Goal: Transaction & Acquisition: Purchase product/service

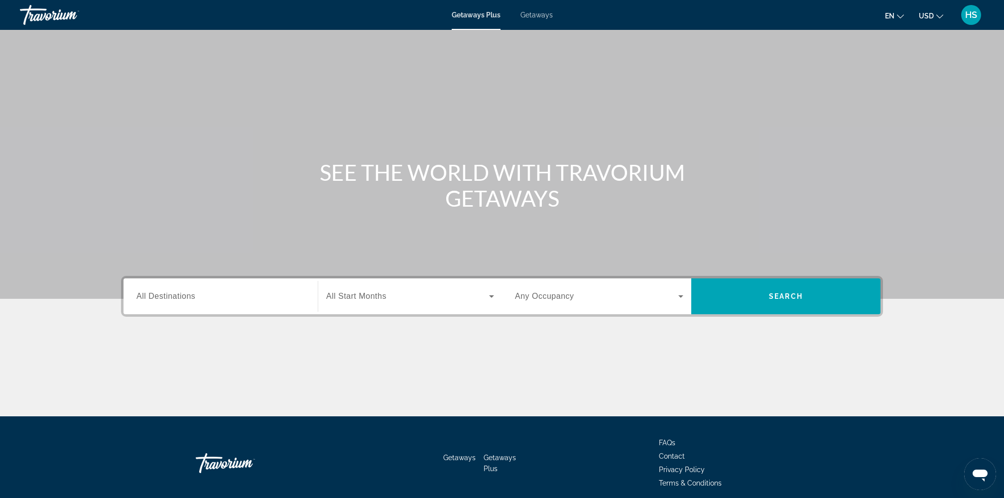
click at [538, 14] on span "Getaways" at bounding box center [537, 15] width 32 height 8
click at [274, 293] on input "Destination All Destinations" at bounding box center [220, 297] width 168 height 12
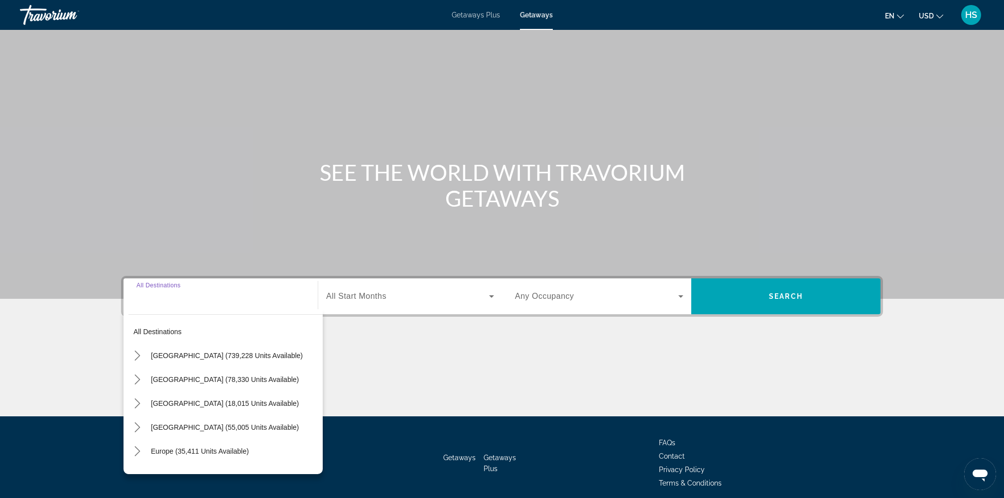
scroll to position [40, 0]
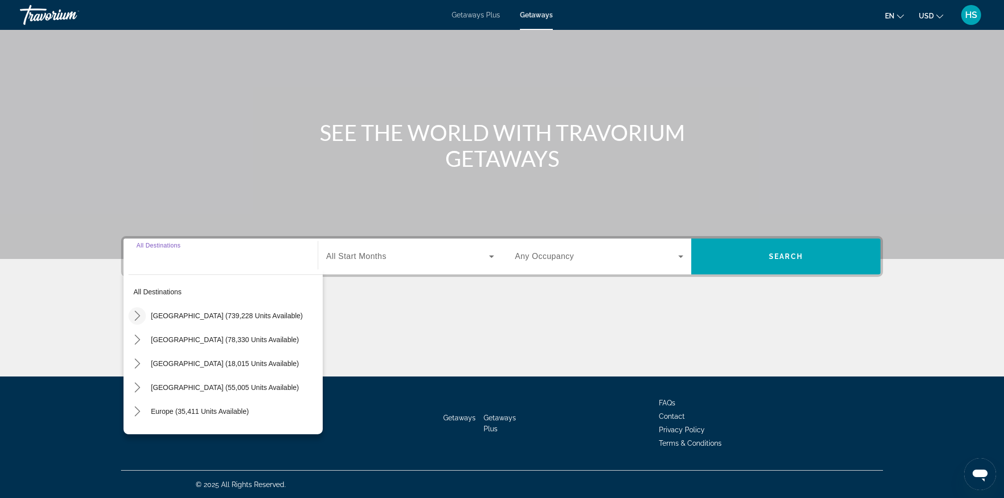
click at [135, 312] on icon "Toggle United States (739,228 units available) submenu" at bounding box center [136, 316] width 5 height 10
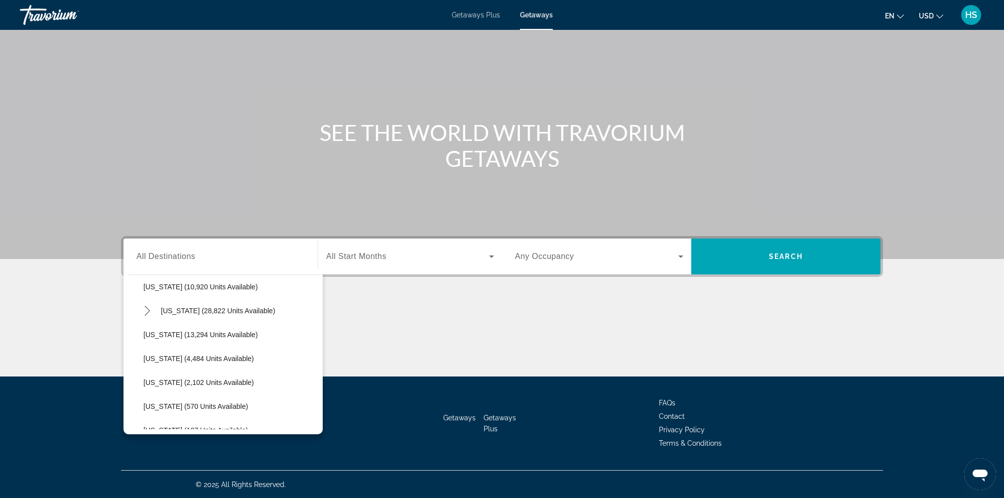
scroll to position [224, 0]
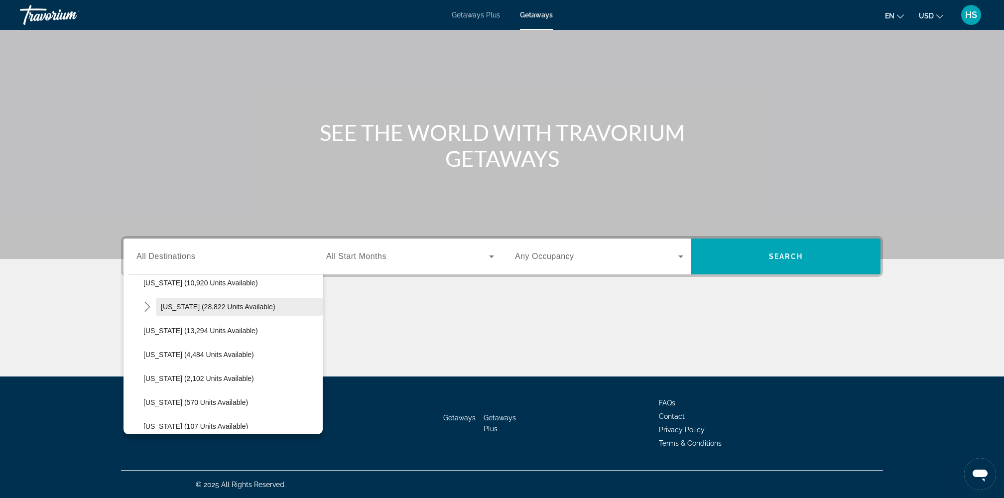
click at [231, 308] on span "Hawaii (28,822 units available)" at bounding box center [218, 307] width 115 height 8
type input "**********"
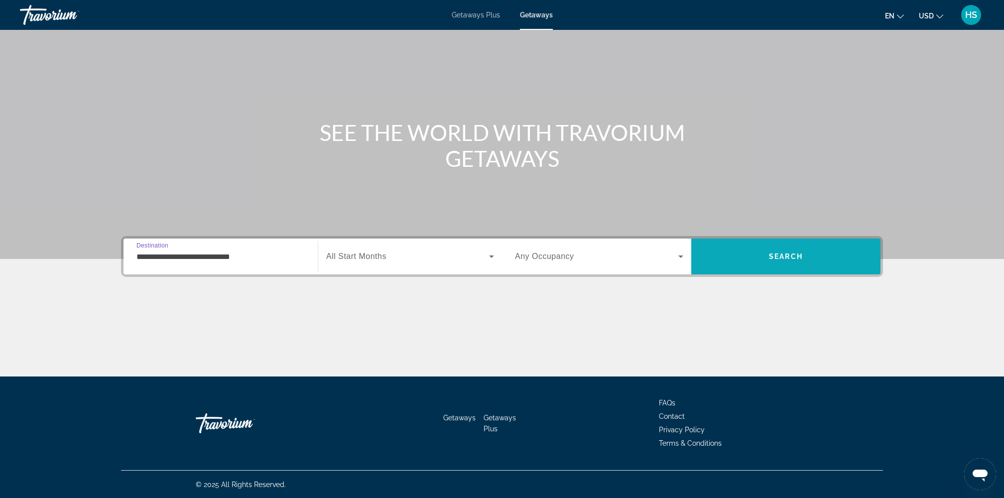
click at [783, 257] on span "Search" at bounding box center [786, 257] width 34 height 8
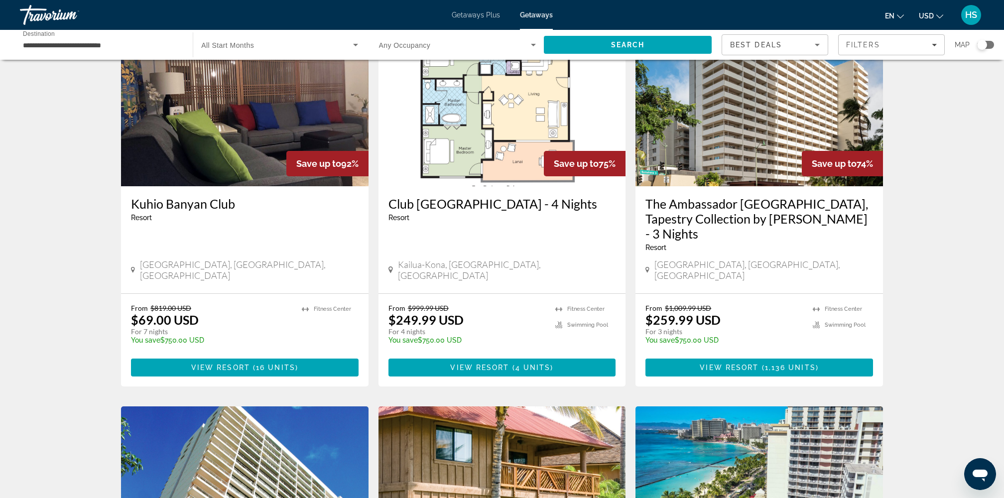
scroll to position [69, 0]
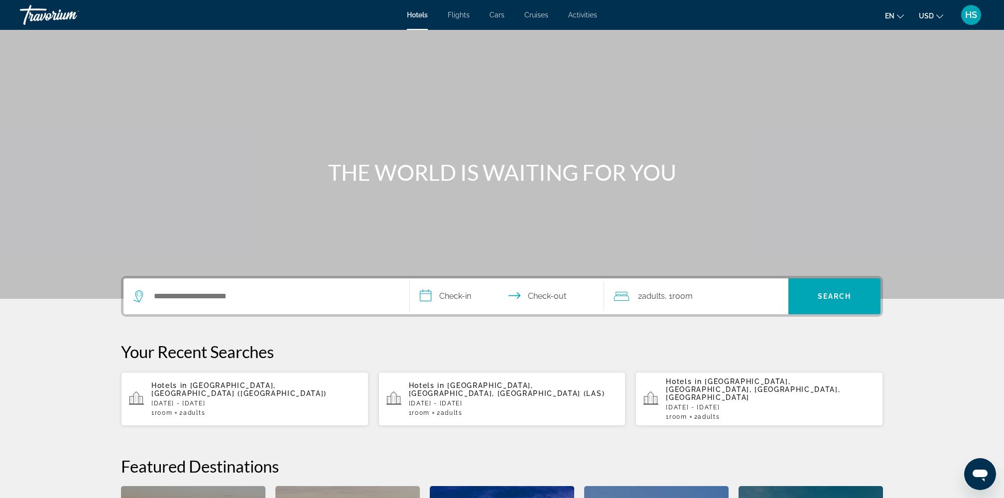
click at [583, 17] on span "Activities" at bounding box center [582, 15] width 29 height 8
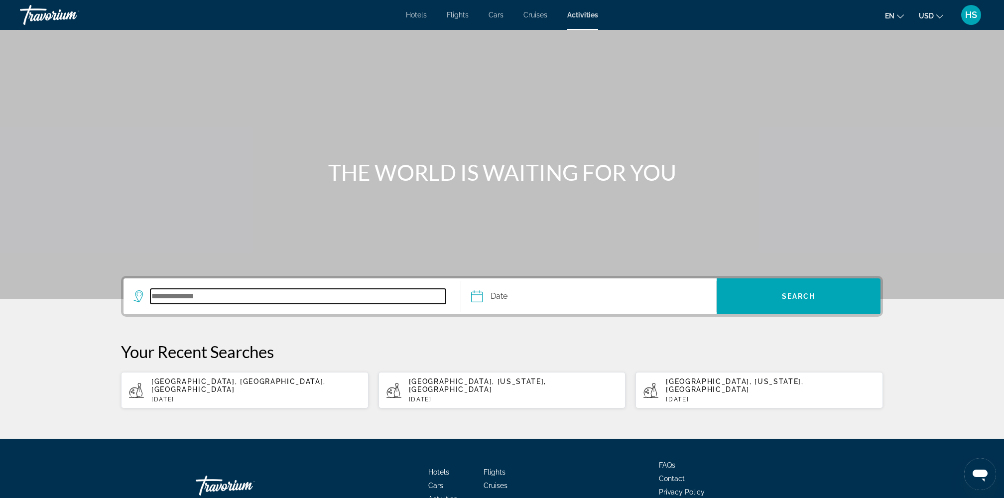
click at [225, 297] on input "Search destination" at bounding box center [297, 296] width 295 height 15
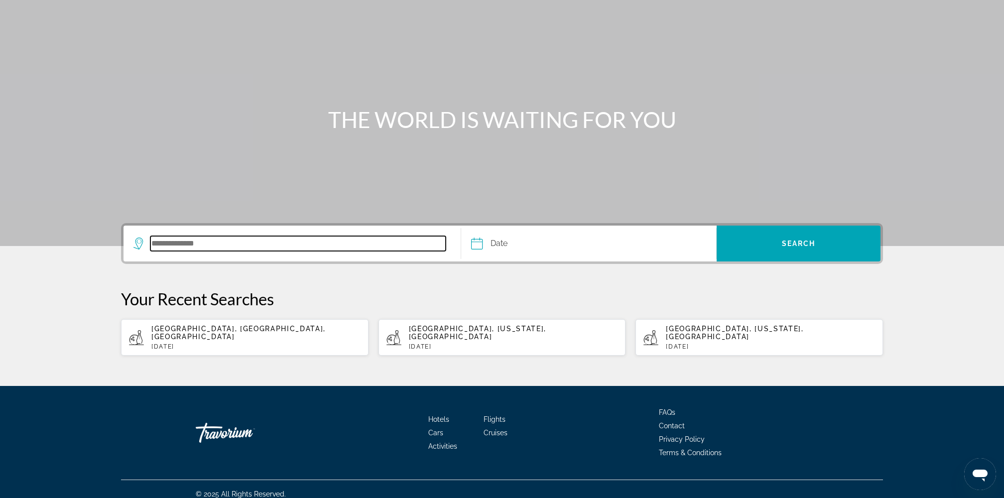
scroll to position [54, 0]
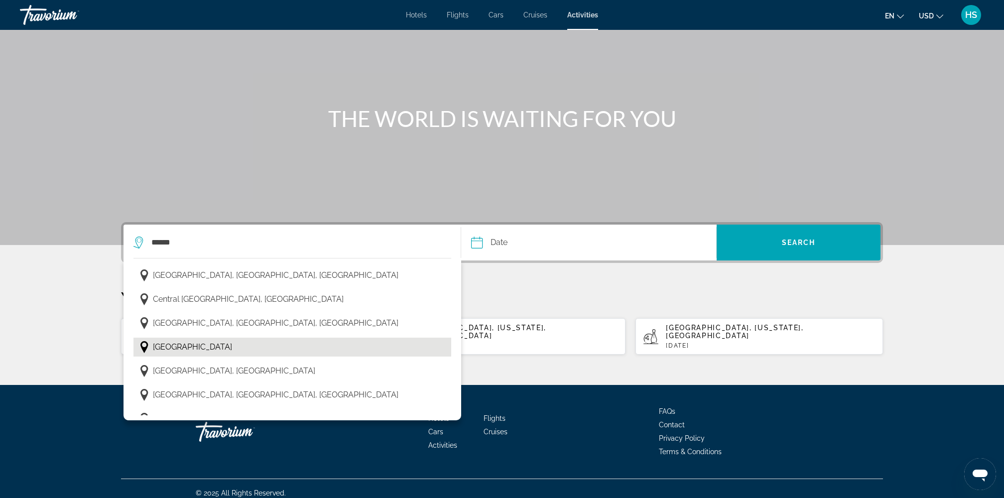
click at [225, 338] on button "[GEOGRAPHIC_DATA]" at bounding box center [293, 347] width 318 height 19
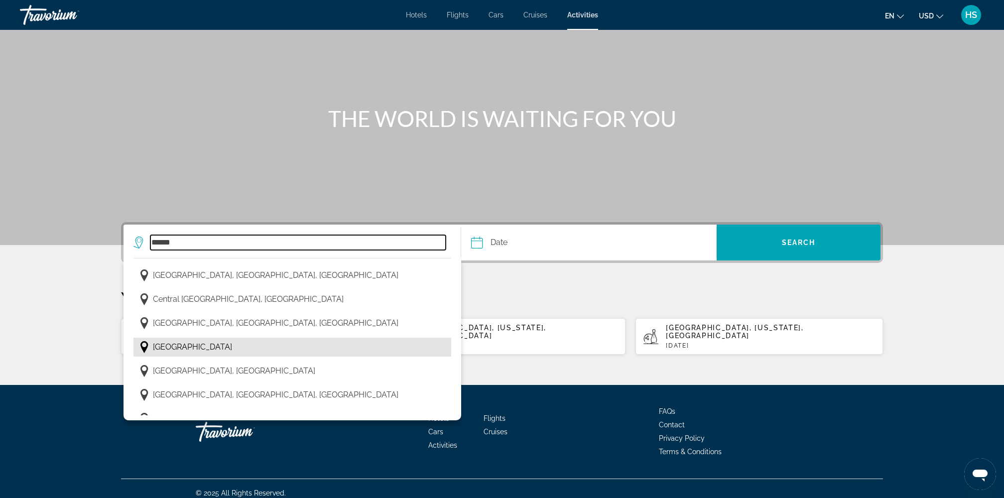
type input "*******"
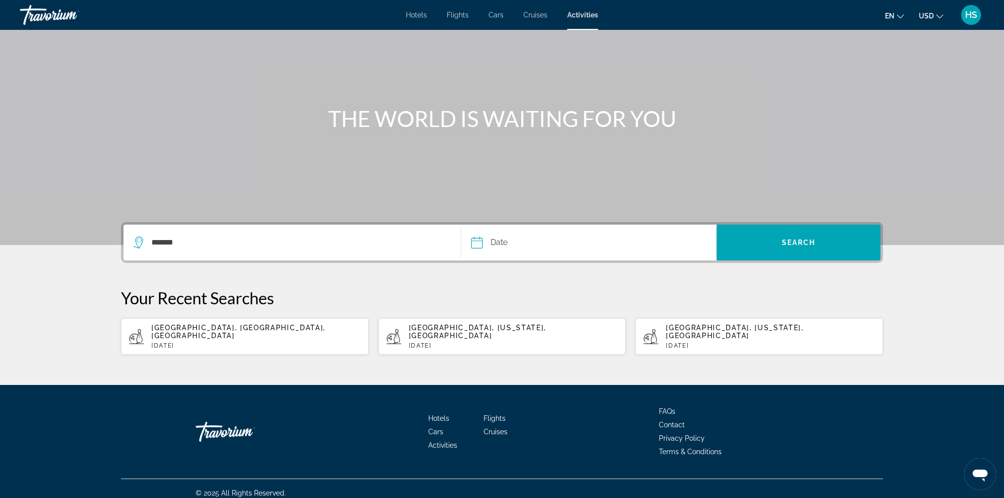
click at [542, 244] on input "Date" at bounding box center [532, 244] width 127 height 39
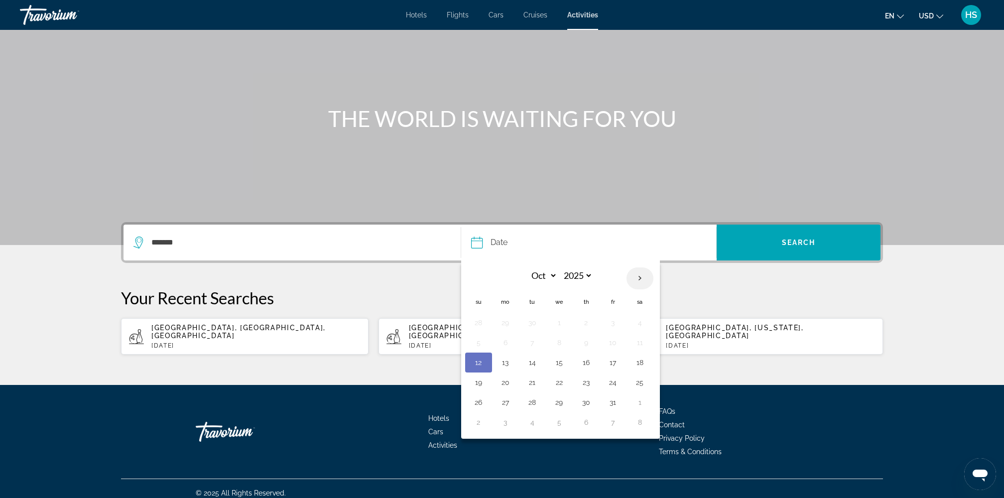
click at [637, 277] on th "Next month" at bounding box center [640, 279] width 27 height 22
select select "**"
click at [585, 376] on button "20" at bounding box center [586, 383] width 16 height 14
type input "**********"
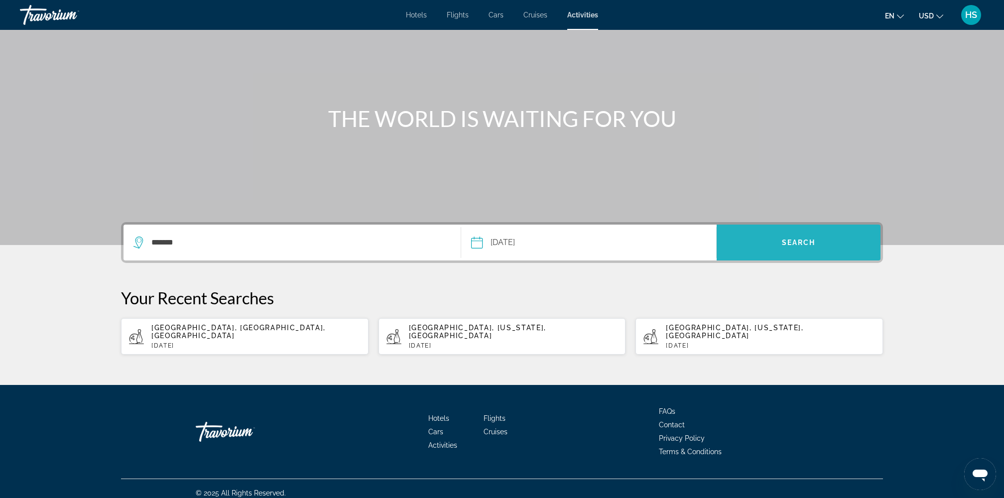
click at [807, 237] on span "Search" at bounding box center [799, 243] width 164 height 24
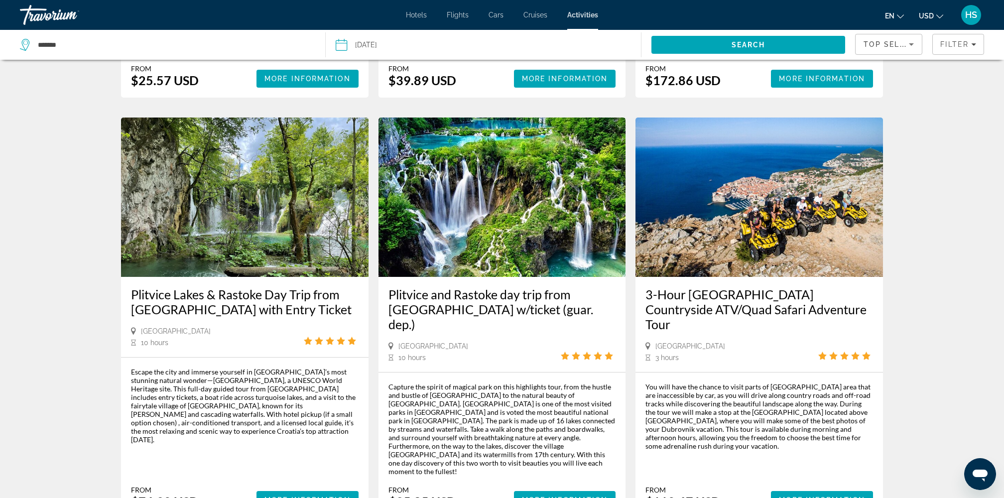
scroll to position [838, 0]
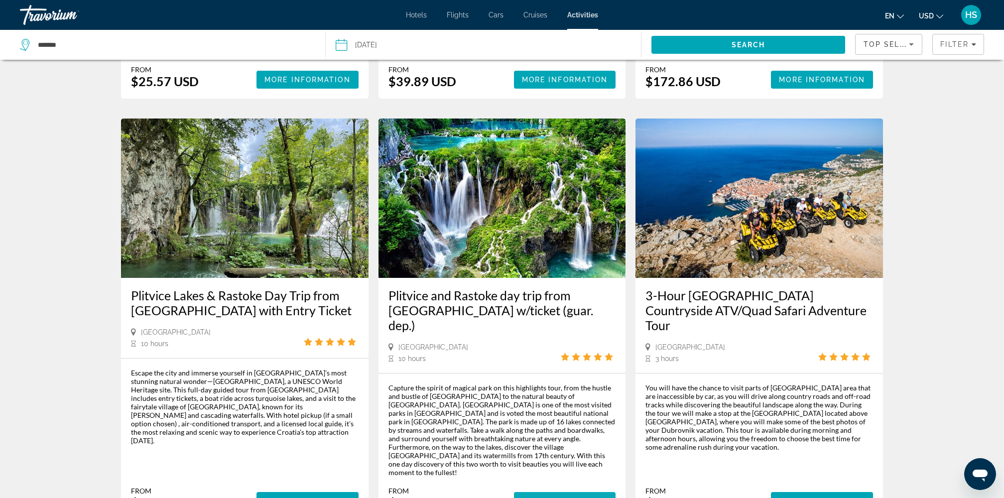
click at [559, 497] on span "More Information" at bounding box center [565, 501] width 86 height 8
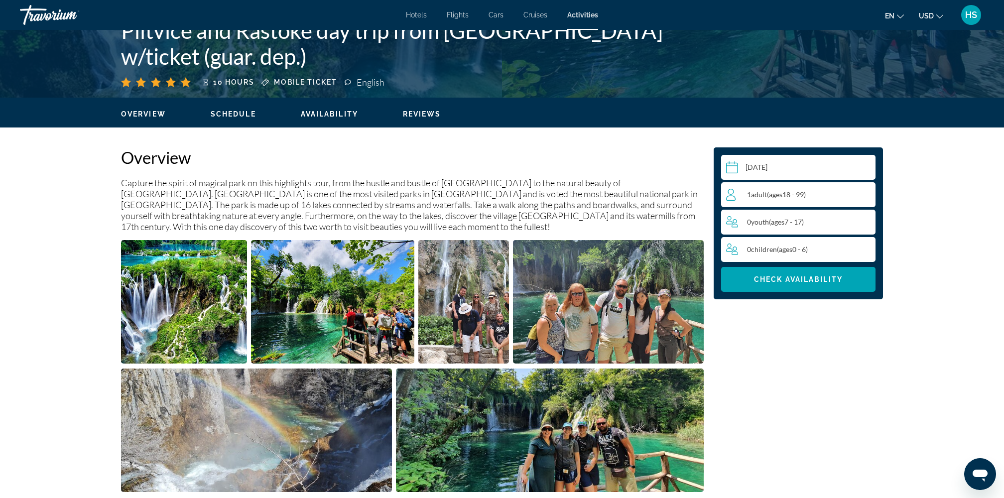
scroll to position [234, 0]
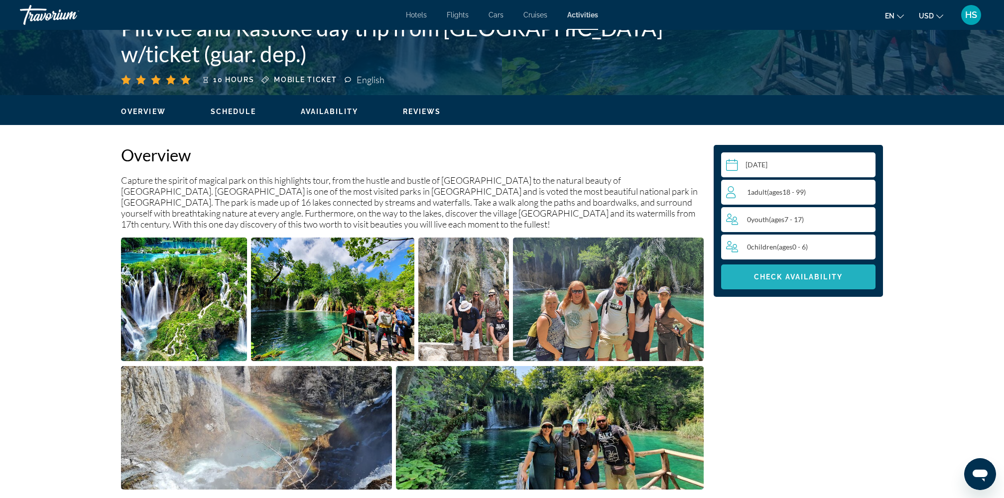
click at [795, 280] on span "Check Availability" at bounding box center [798, 277] width 89 height 8
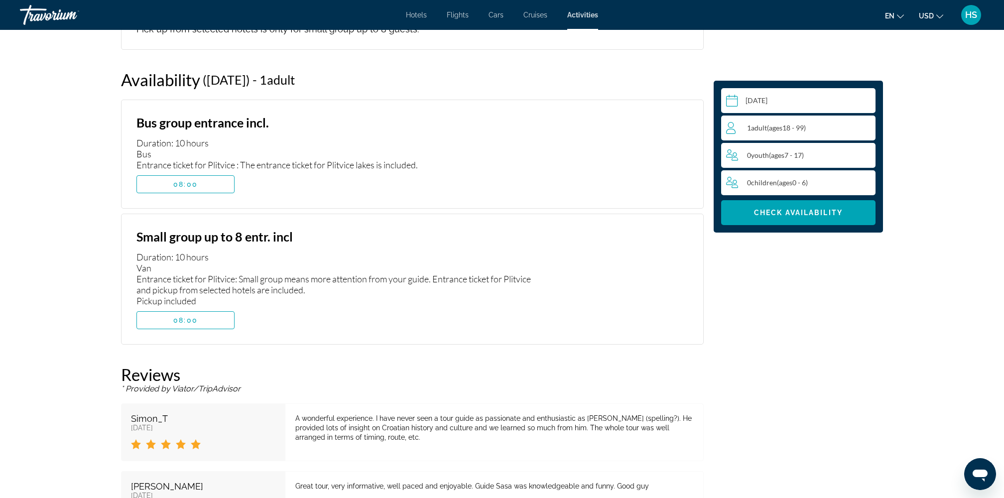
scroll to position [1521, 0]
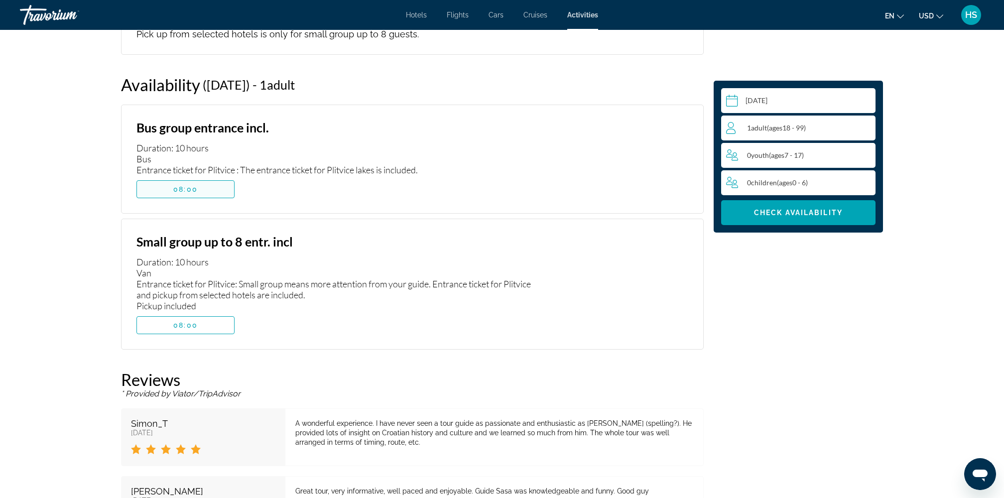
click at [207, 177] on span "Main content" at bounding box center [185, 189] width 97 height 24
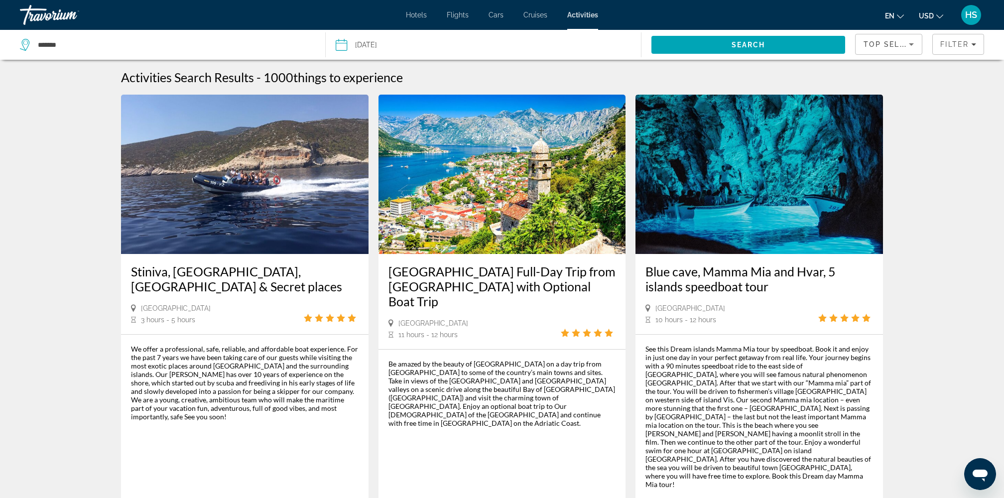
click at [963, 18] on div "HS" at bounding box center [971, 15] width 20 height 20
click at [930, 96] on link "My Account" at bounding box center [909, 96] width 49 height 13
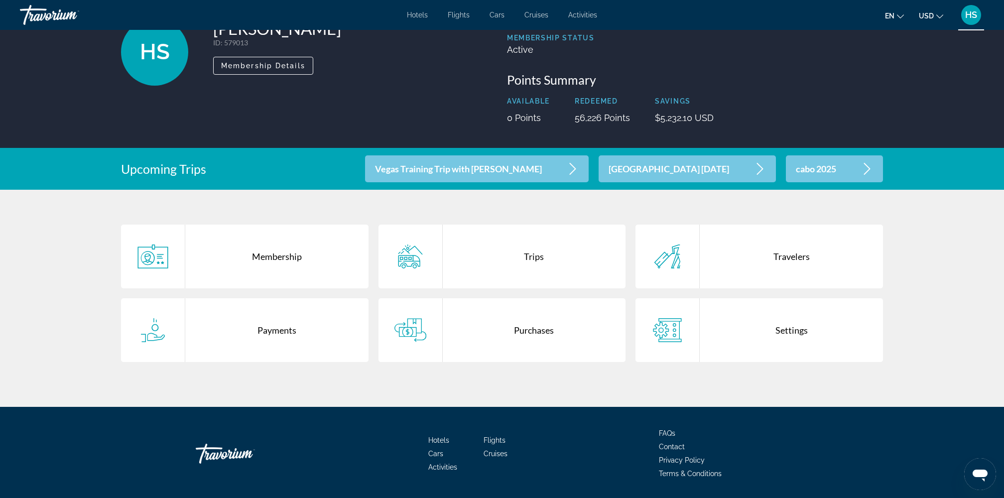
scroll to position [105, 0]
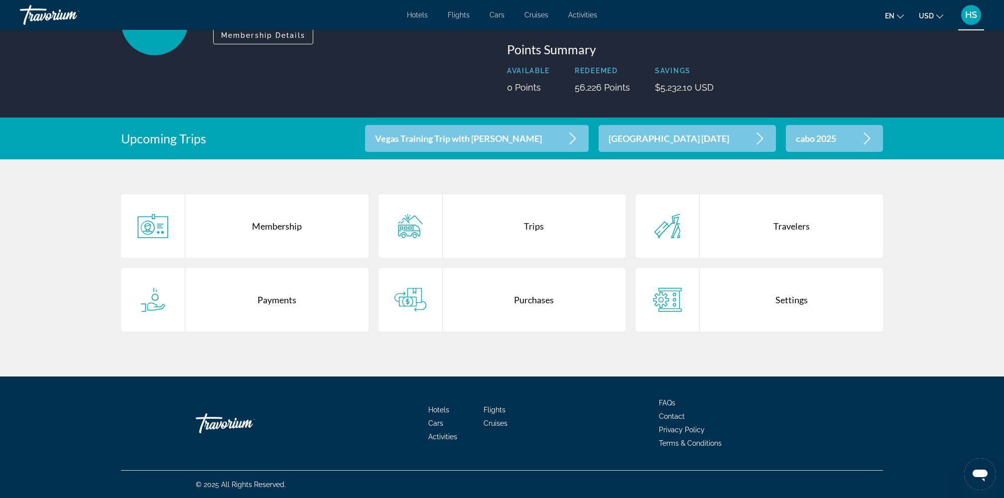
click at [547, 306] on div "Purchases" at bounding box center [534, 300] width 183 height 64
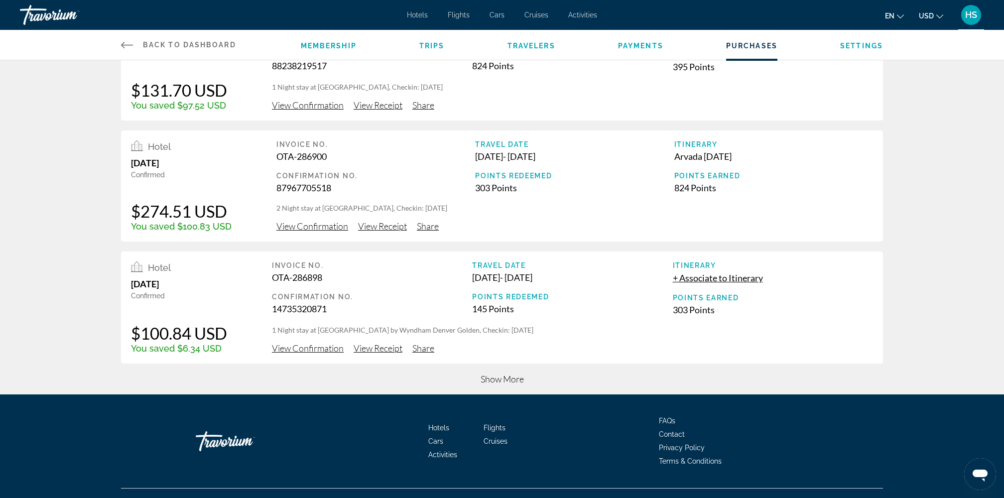
scroll to position [324, 0]
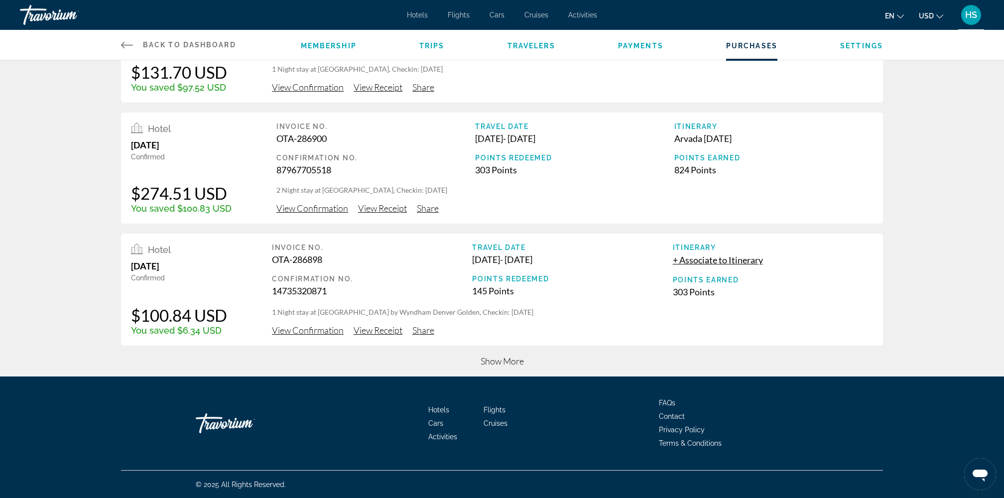
click at [497, 359] on span "Show More" at bounding box center [502, 361] width 43 height 11
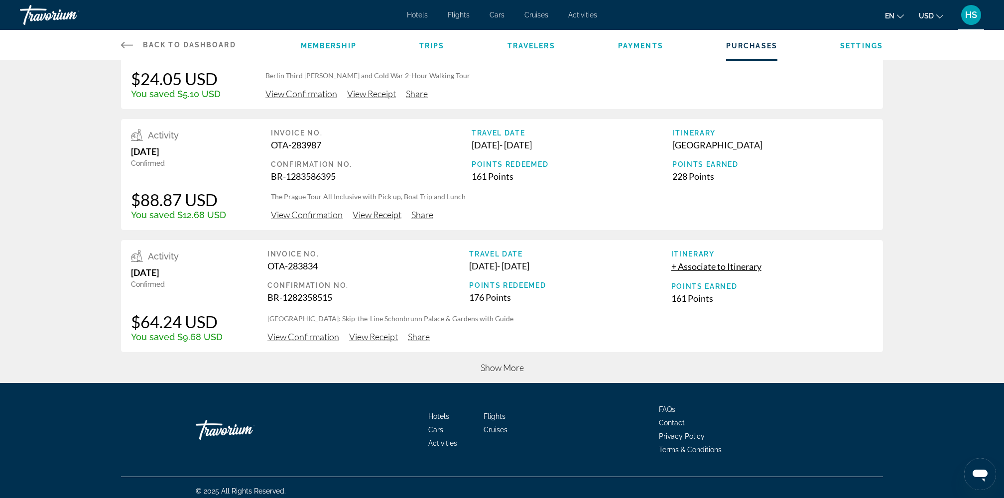
scroll to position [933, 0]
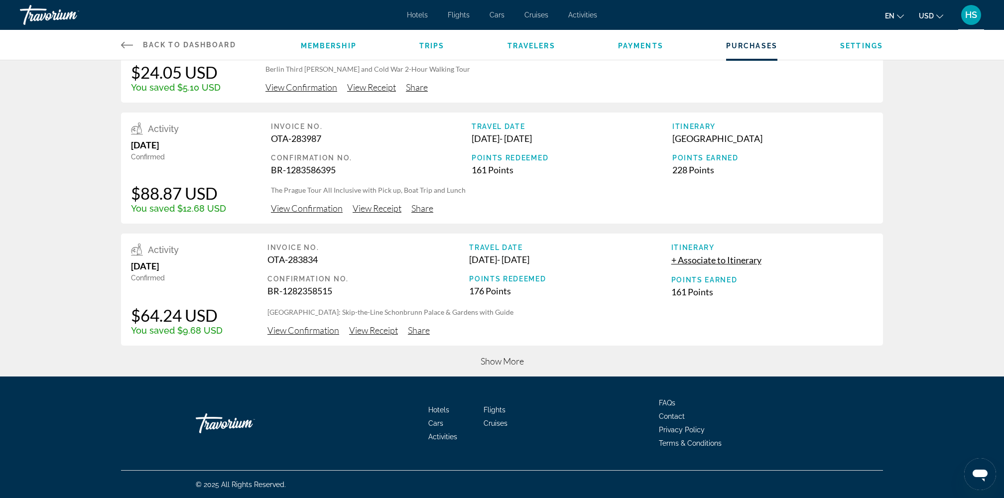
click at [515, 363] on span "Show More" at bounding box center [502, 361] width 43 height 11
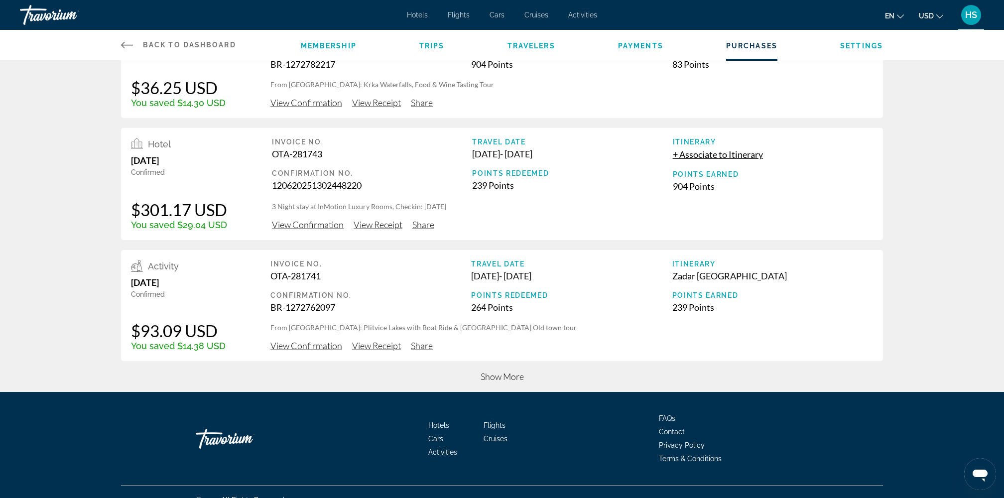
scroll to position [1540, 0]
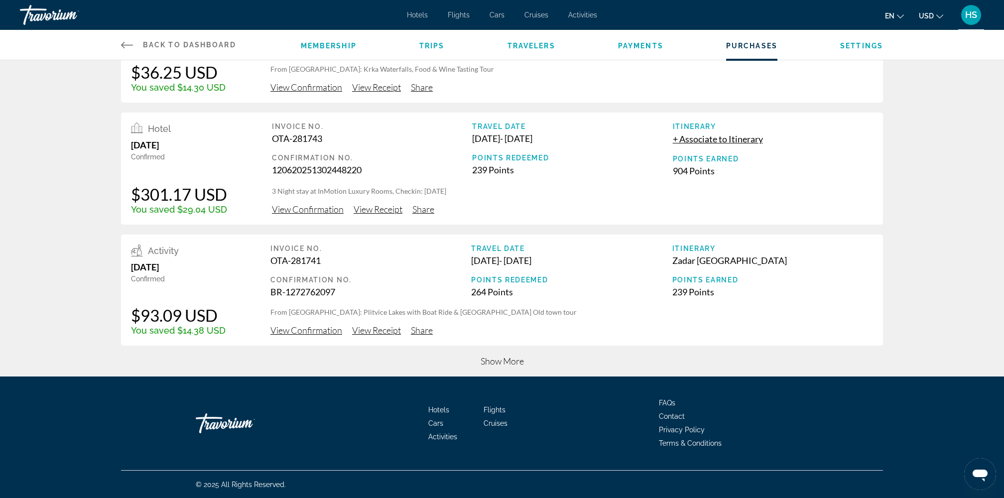
click at [498, 363] on span "Show More" at bounding box center [502, 361] width 43 height 11
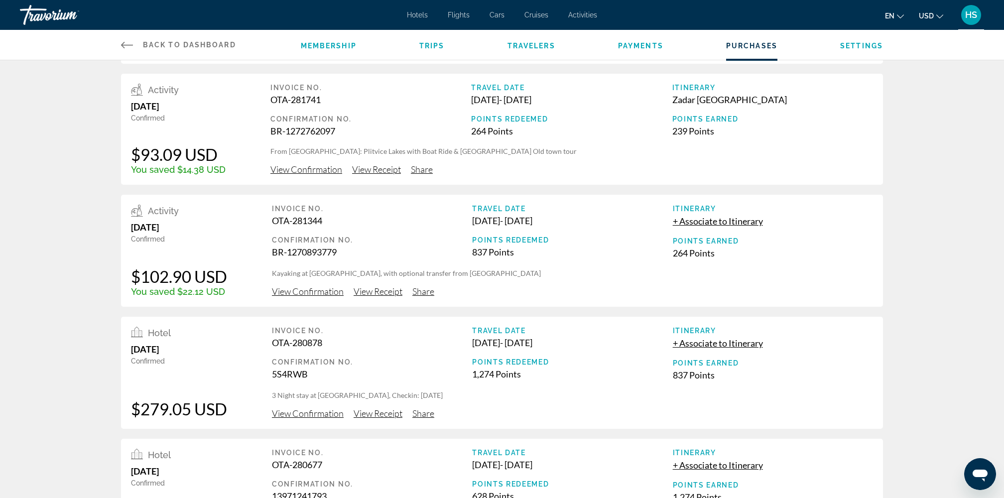
scroll to position [1702, 0]
click at [317, 292] on span "View Confirmation" at bounding box center [308, 290] width 72 height 11
